Goal: Task Accomplishment & Management: Use online tool/utility

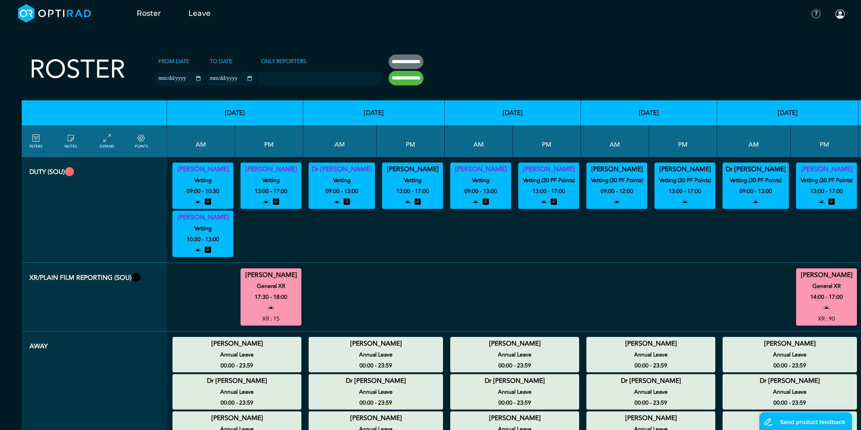
click at [38, 138] on icon at bounding box center [35, 138] width 7 height 10
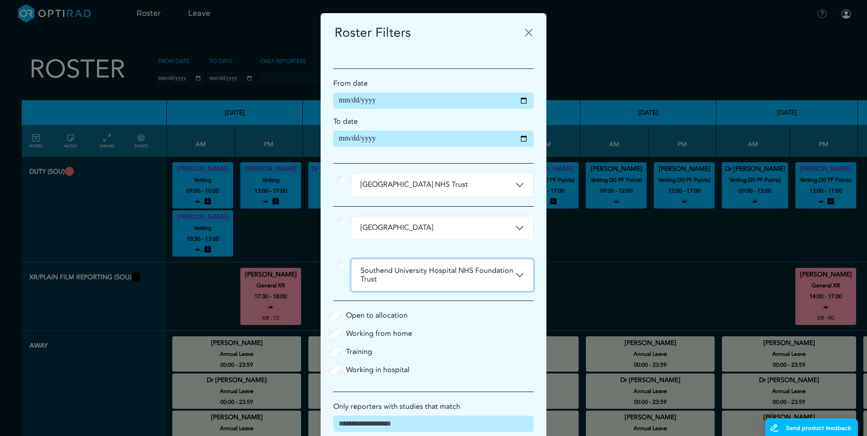
click at [518, 276] on button "Southend University Hospital NHS Foundation Trust" at bounding box center [443, 275] width 182 height 32
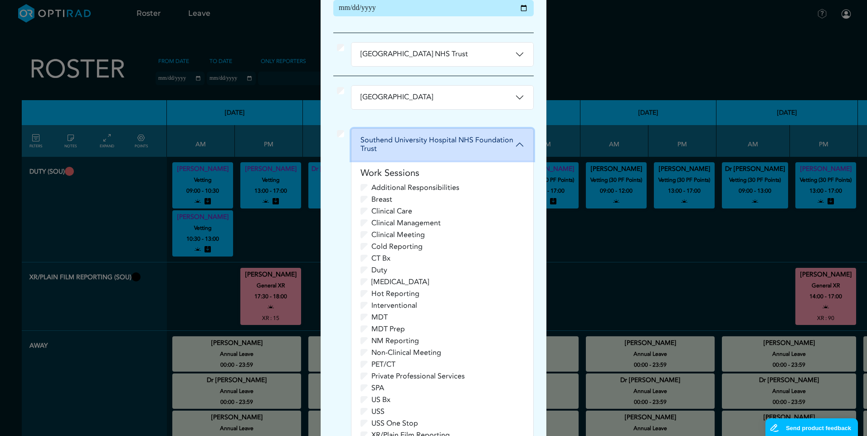
scroll to position [136, 0]
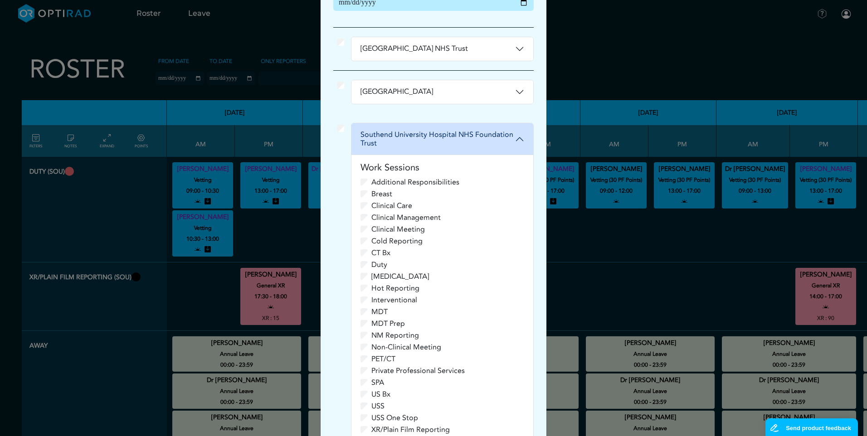
click at [365, 217] on div "Clinical Management" at bounding box center [443, 217] width 164 height 11
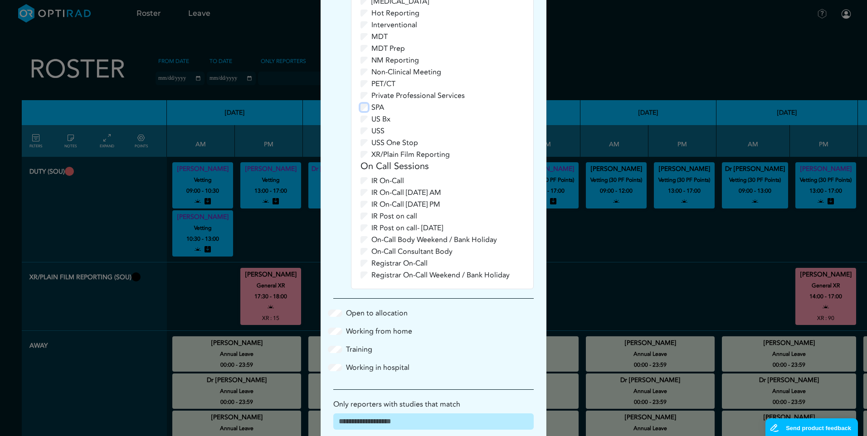
scroll to position [499, 0]
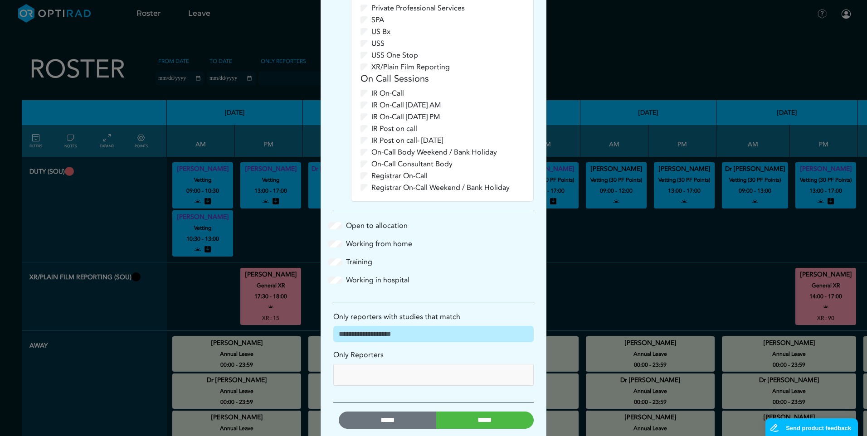
click at [495, 421] on input "*****" at bounding box center [485, 420] width 98 height 17
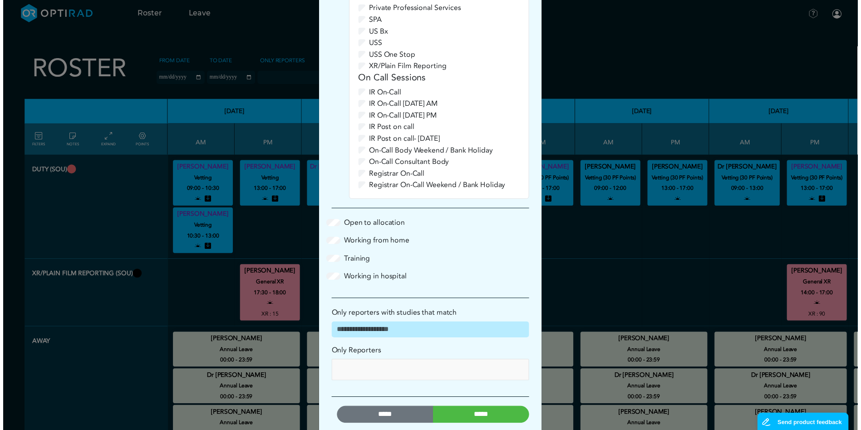
scroll to position [0, 0]
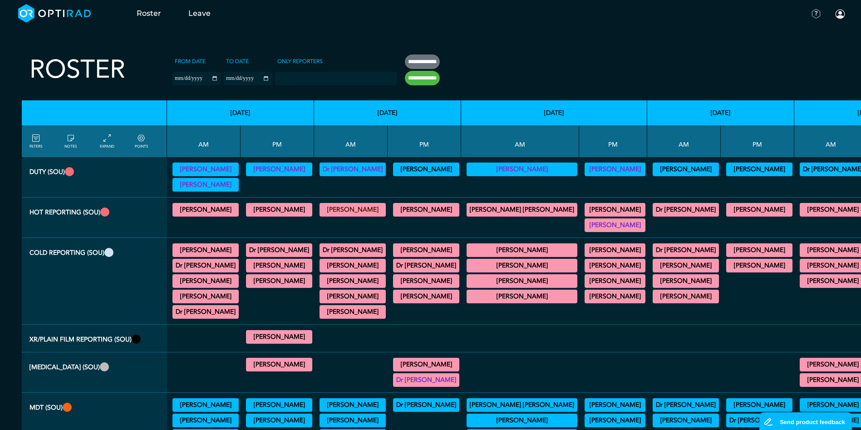
click at [505, 294] on summary "[PERSON_NAME]" at bounding box center [522, 296] width 108 height 11
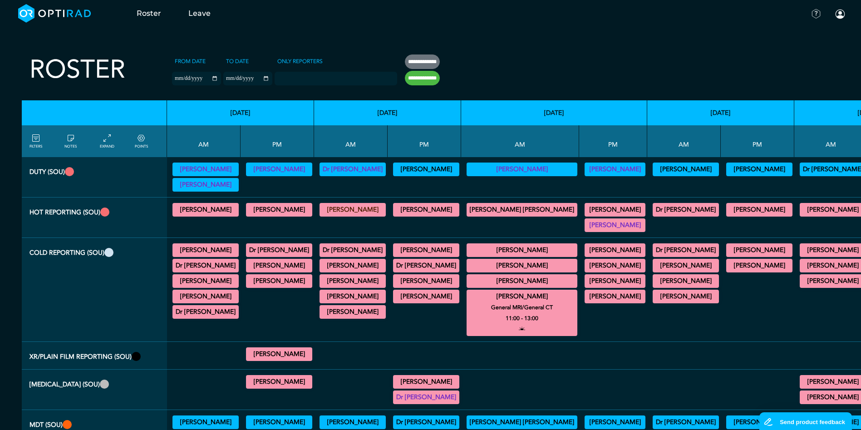
click at [503, 312] on small "General MRI/General CT" at bounding box center [521, 307] width 119 height 11
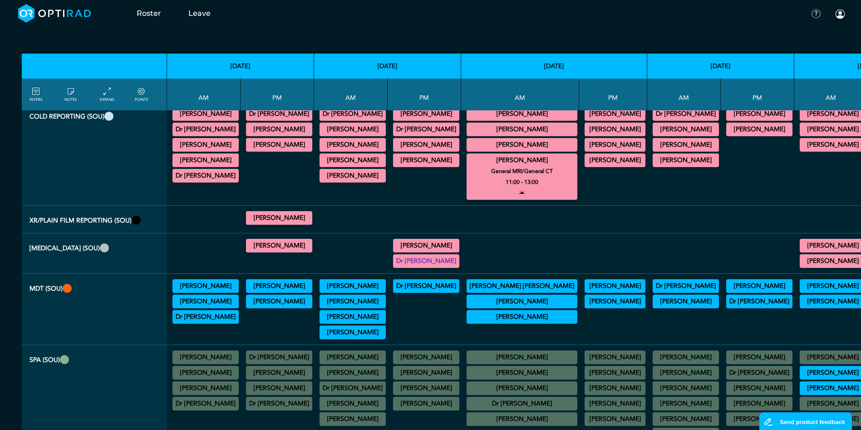
scroll to position [181, 0]
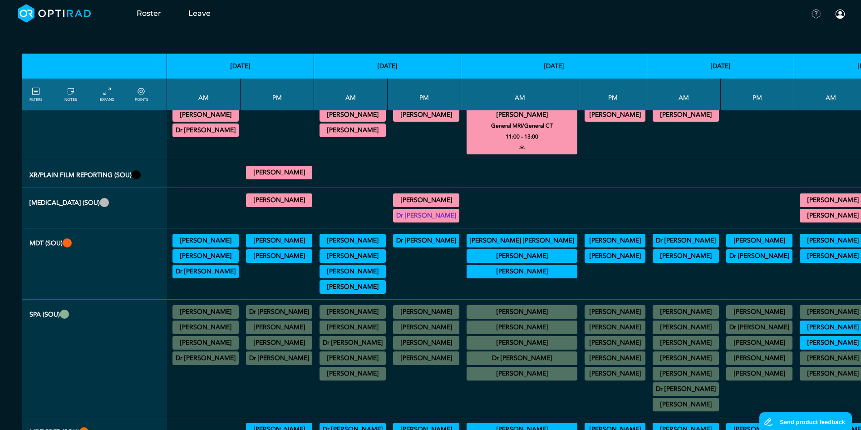
click at [489, 254] on summary "[PERSON_NAME]" at bounding box center [522, 255] width 108 height 11
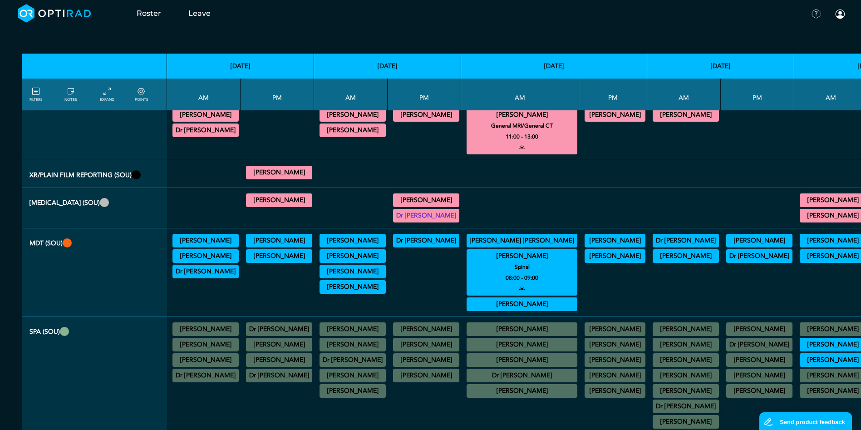
click at [509, 264] on small "Spinal" at bounding box center [521, 266] width 119 height 11
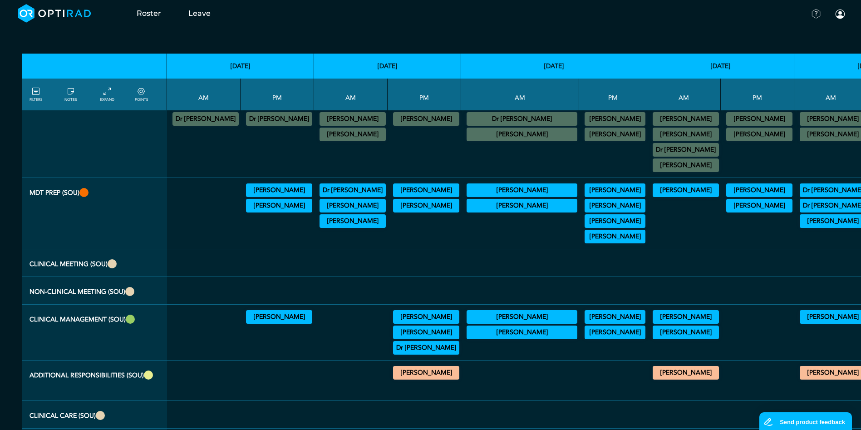
scroll to position [454, 0]
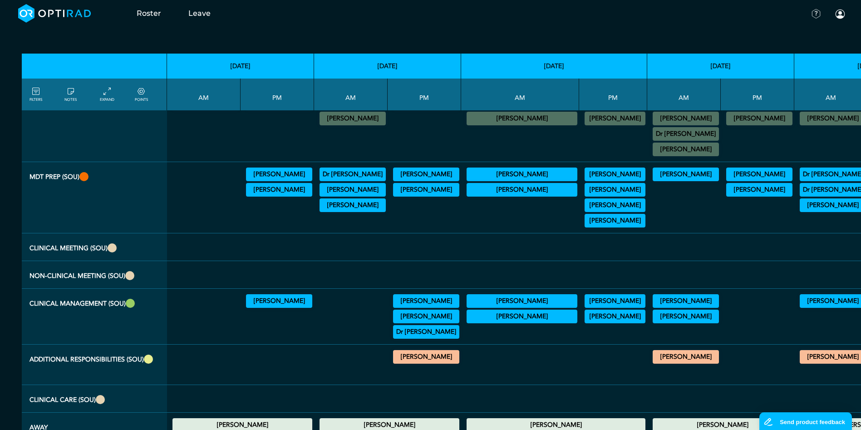
click at [490, 302] on summary "[PERSON_NAME]" at bounding box center [522, 300] width 108 height 11
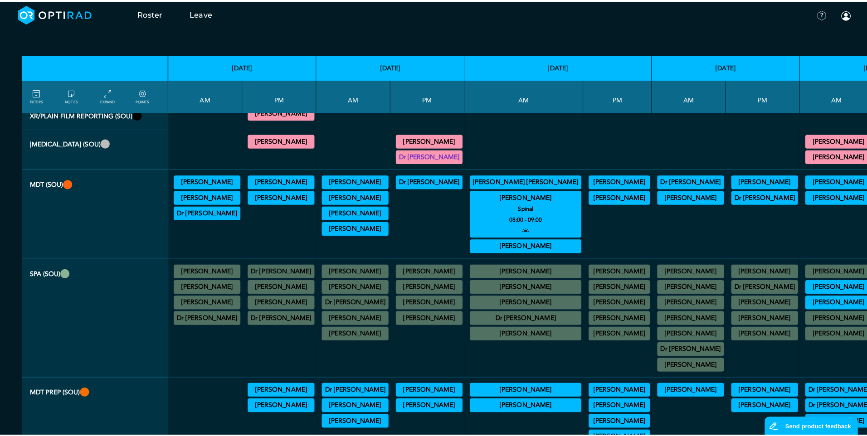
scroll to position [227, 0]
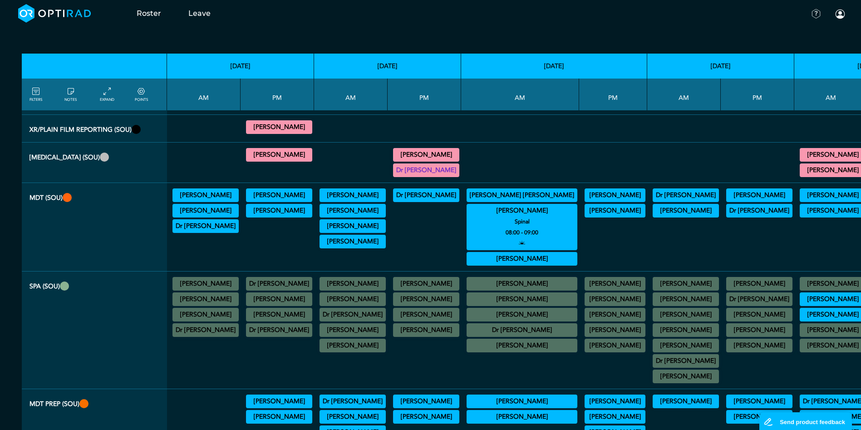
click at [38, 95] on icon at bounding box center [35, 92] width 7 height 10
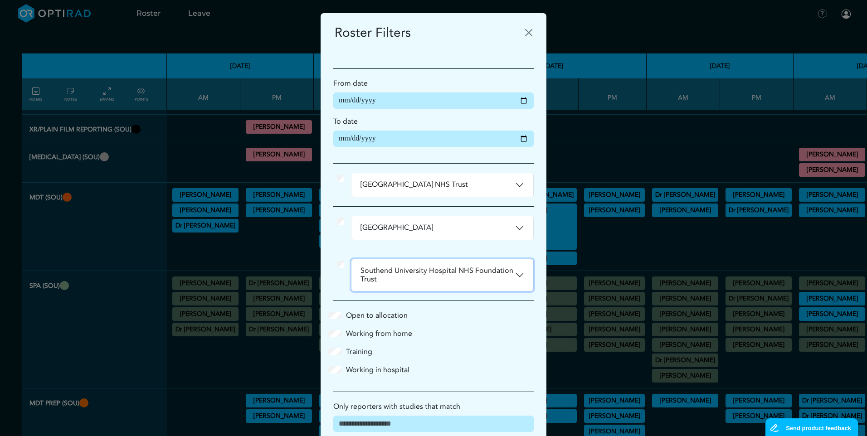
click at [516, 276] on button "Southend University Hospital NHS Foundation Trust" at bounding box center [443, 275] width 182 height 32
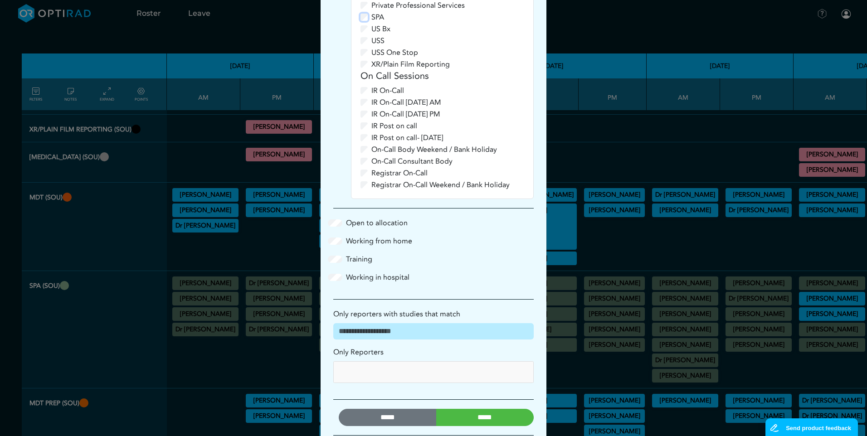
scroll to position [555, 0]
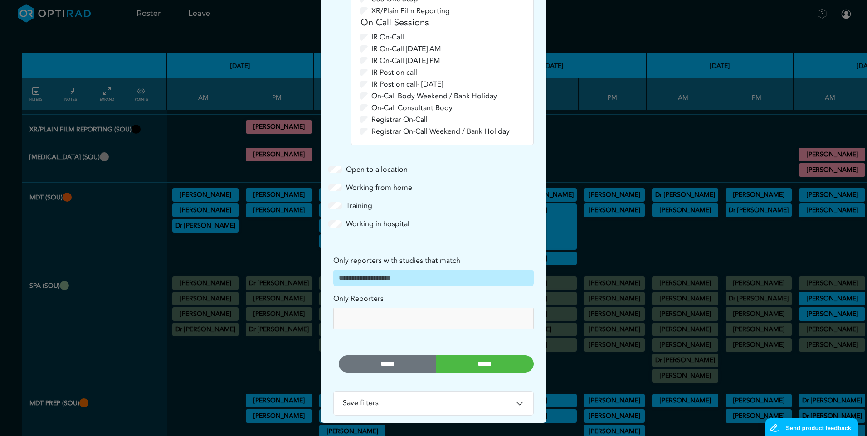
click at [485, 363] on input "*****" at bounding box center [485, 364] width 98 height 17
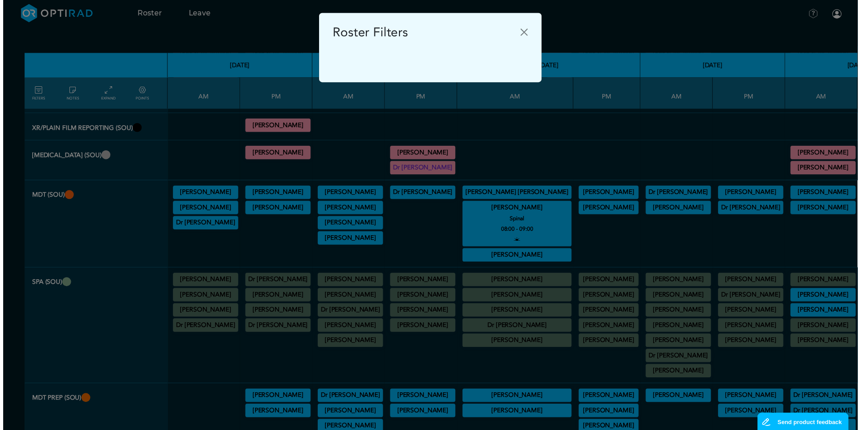
scroll to position [7, 0]
